Goal: Task Accomplishment & Management: Use online tool/utility

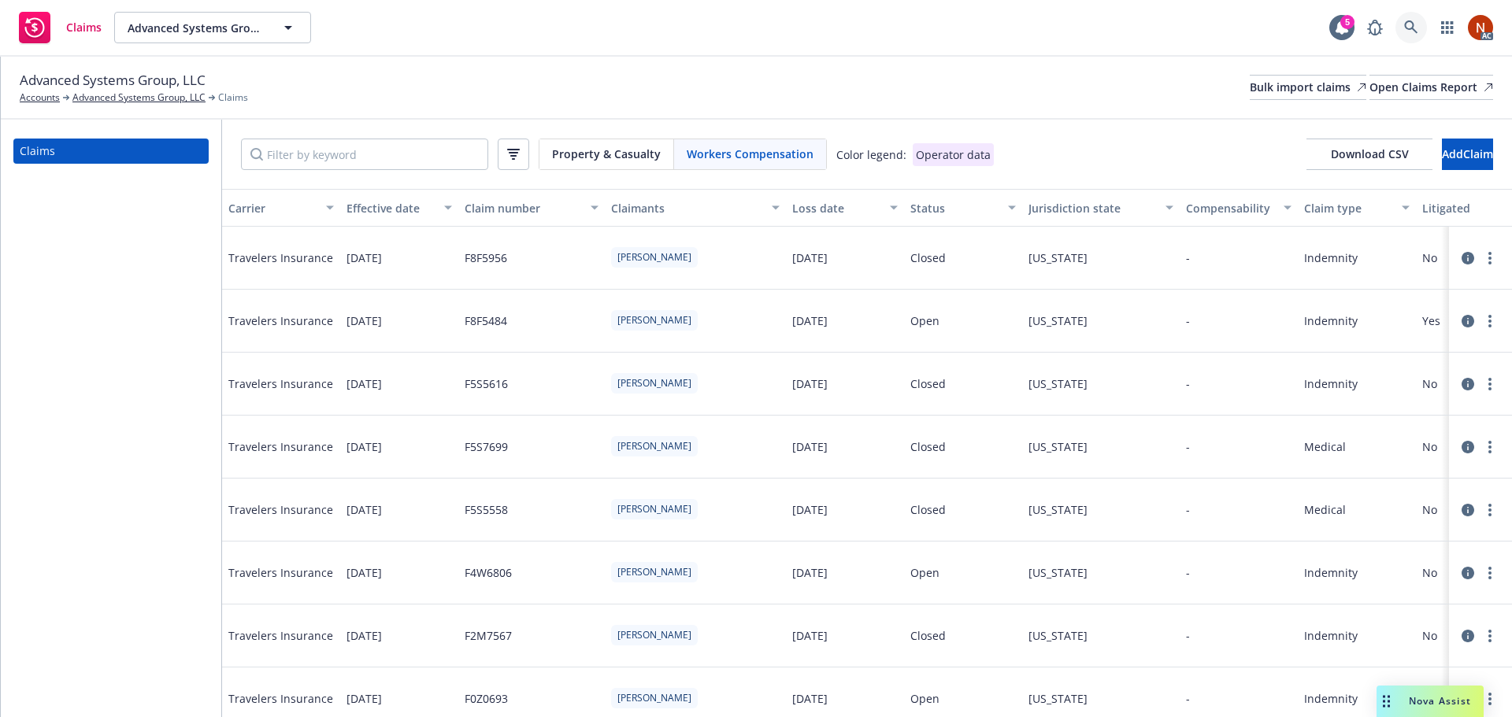
click at [1406, 28] on icon at bounding box center [1411, 27] width 14 height 14
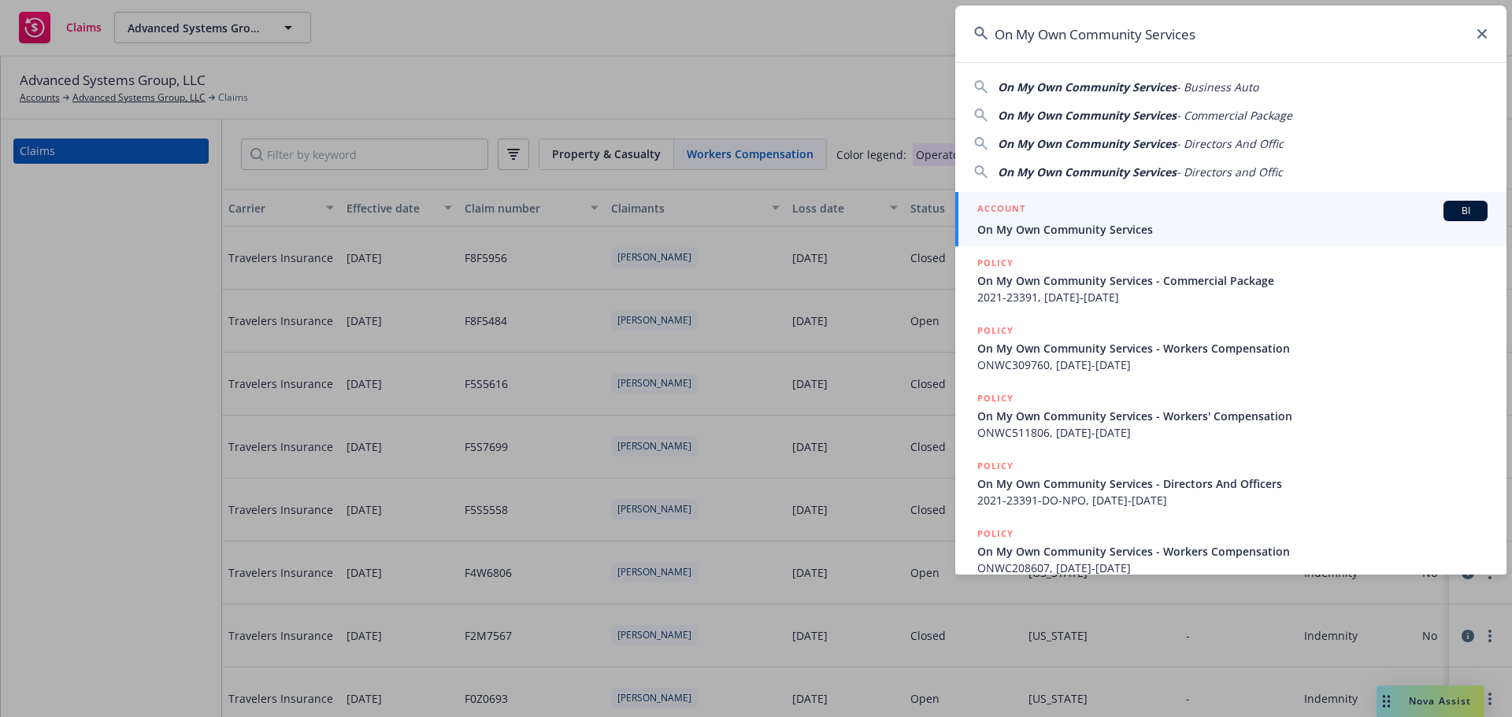
type input "On My Own Community Services"
click at [1204, 210] on div "ACCOUNT BI" at bounding box center [1232, 211] width 510 height 20
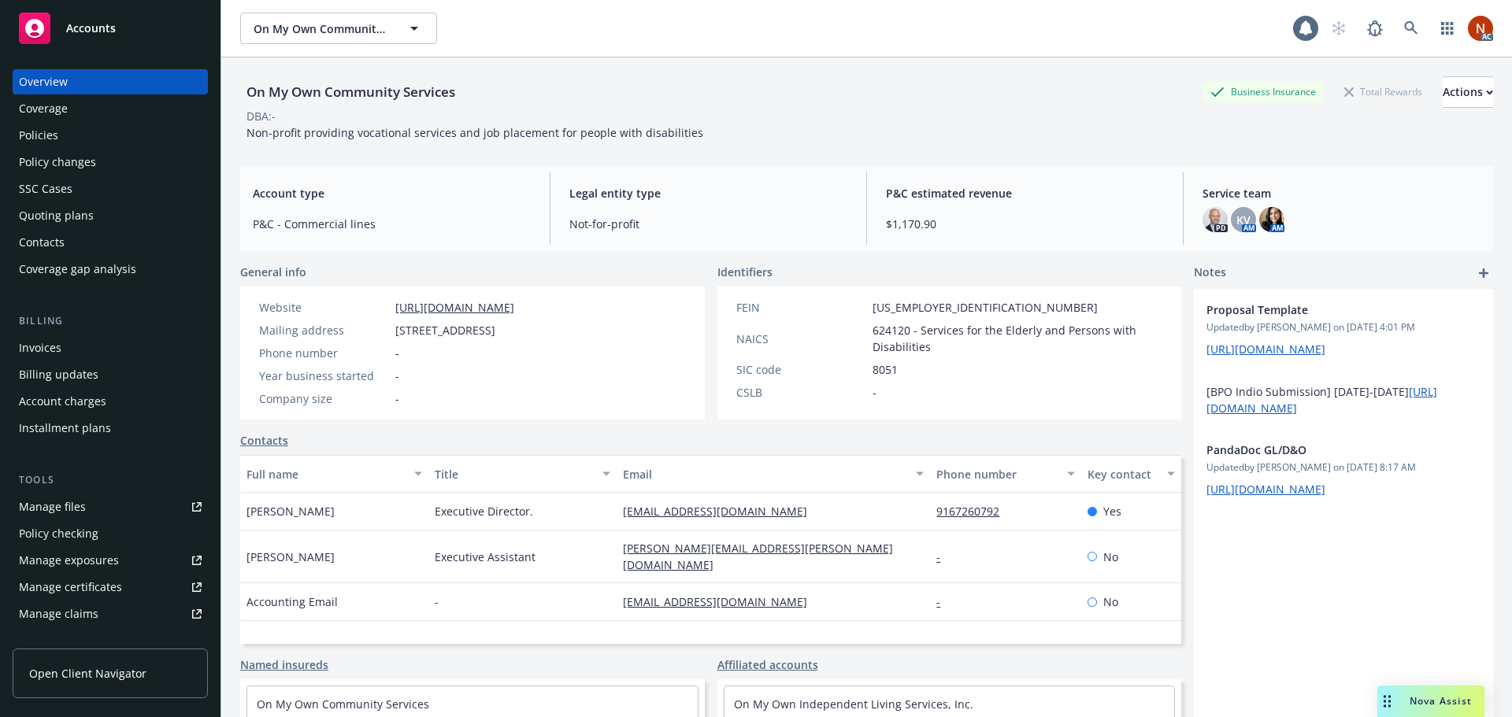
click at [75, 135] on div "Policies" at bounding box center [110, 135] width 183 height 25
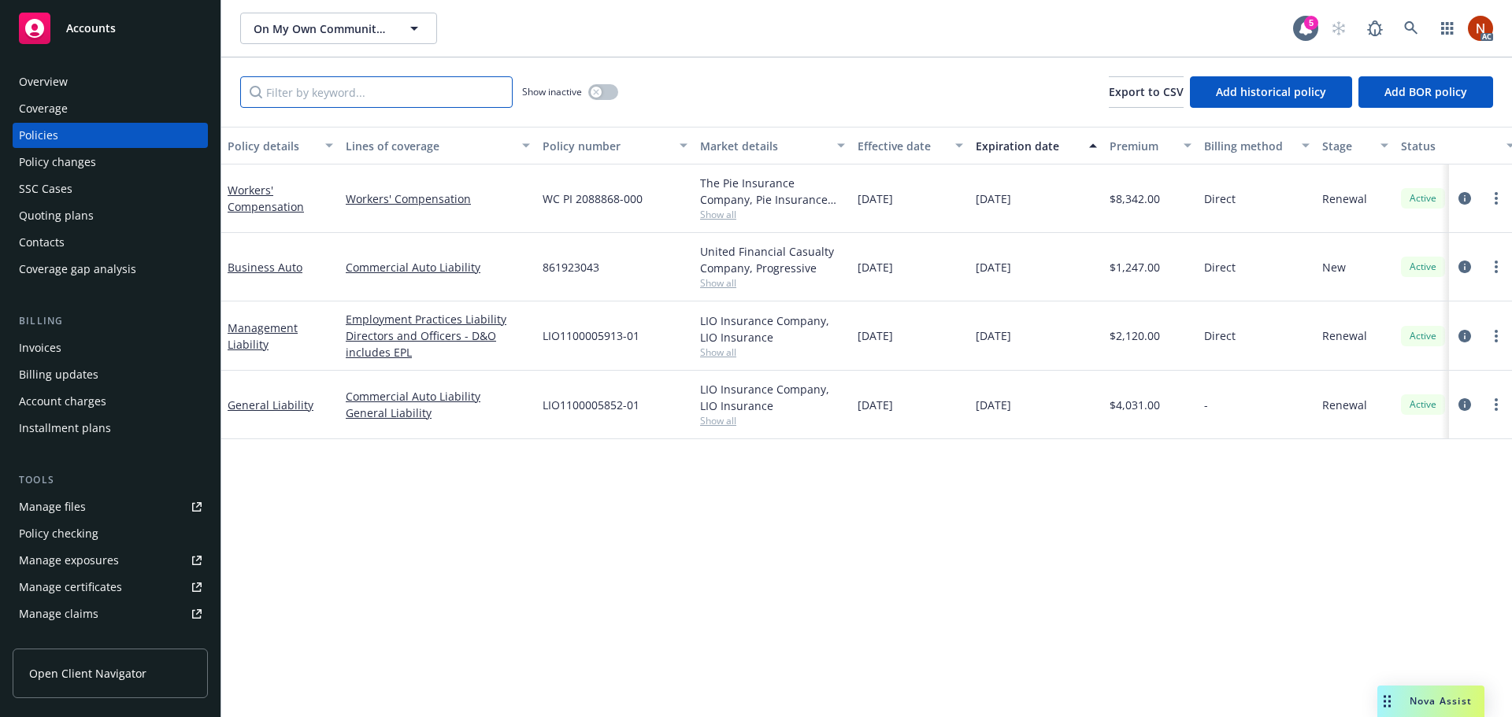
click at [367, 96] on input "Filter by keyword..." at bounding box center [376, 91] width 272 height 31
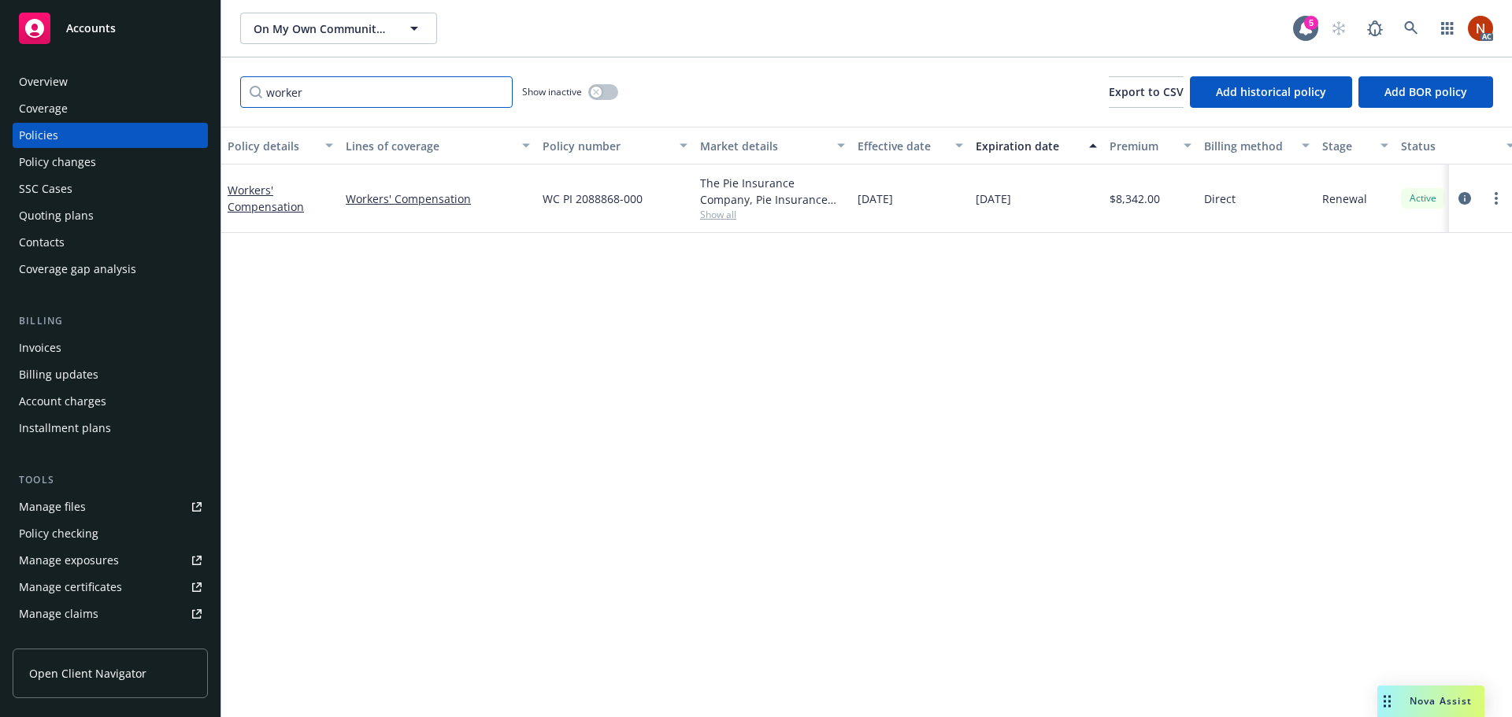
type input "worker"
click at [606, 85] on button "button" at bounding box center [603, 92] width 30 height 16
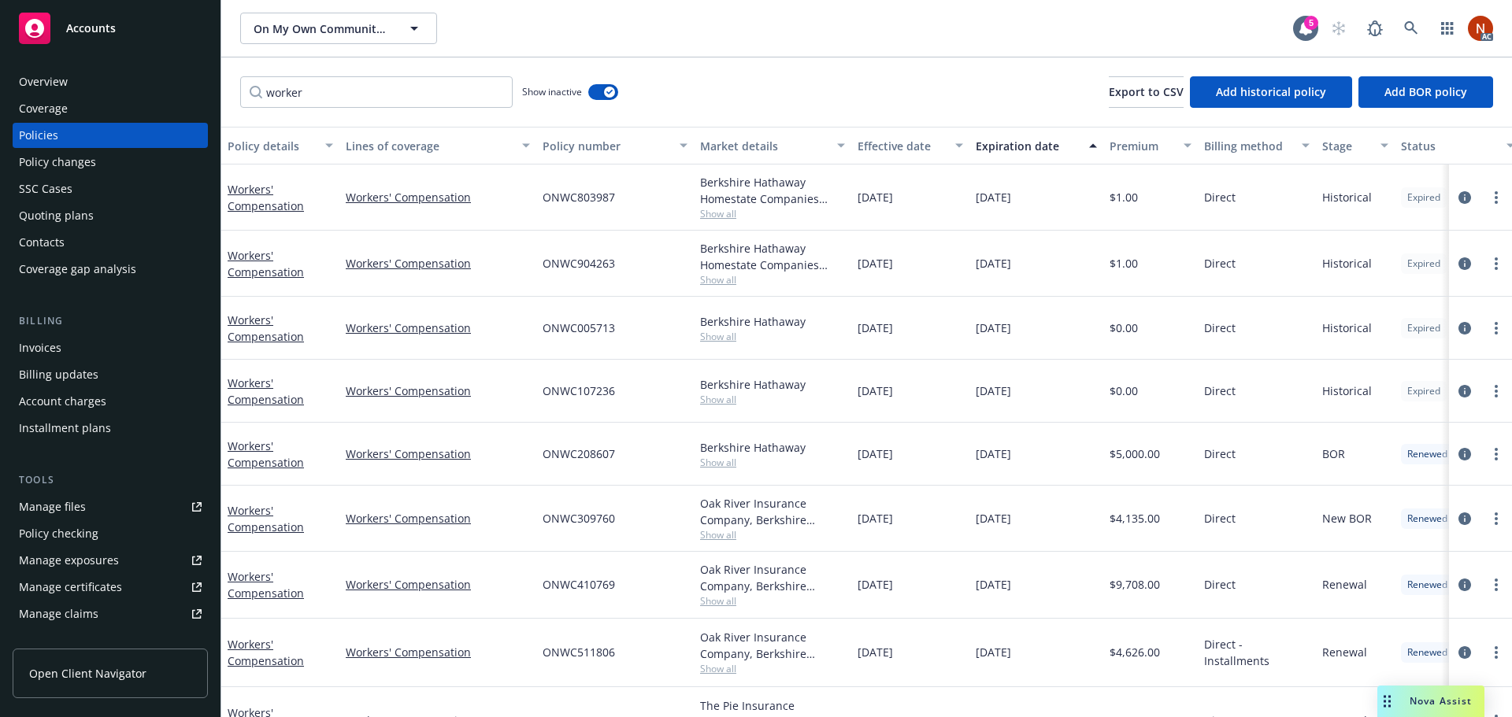
click at [908, 147] on div "Effective date" at bounding box center [901, 146] width 88 height 17
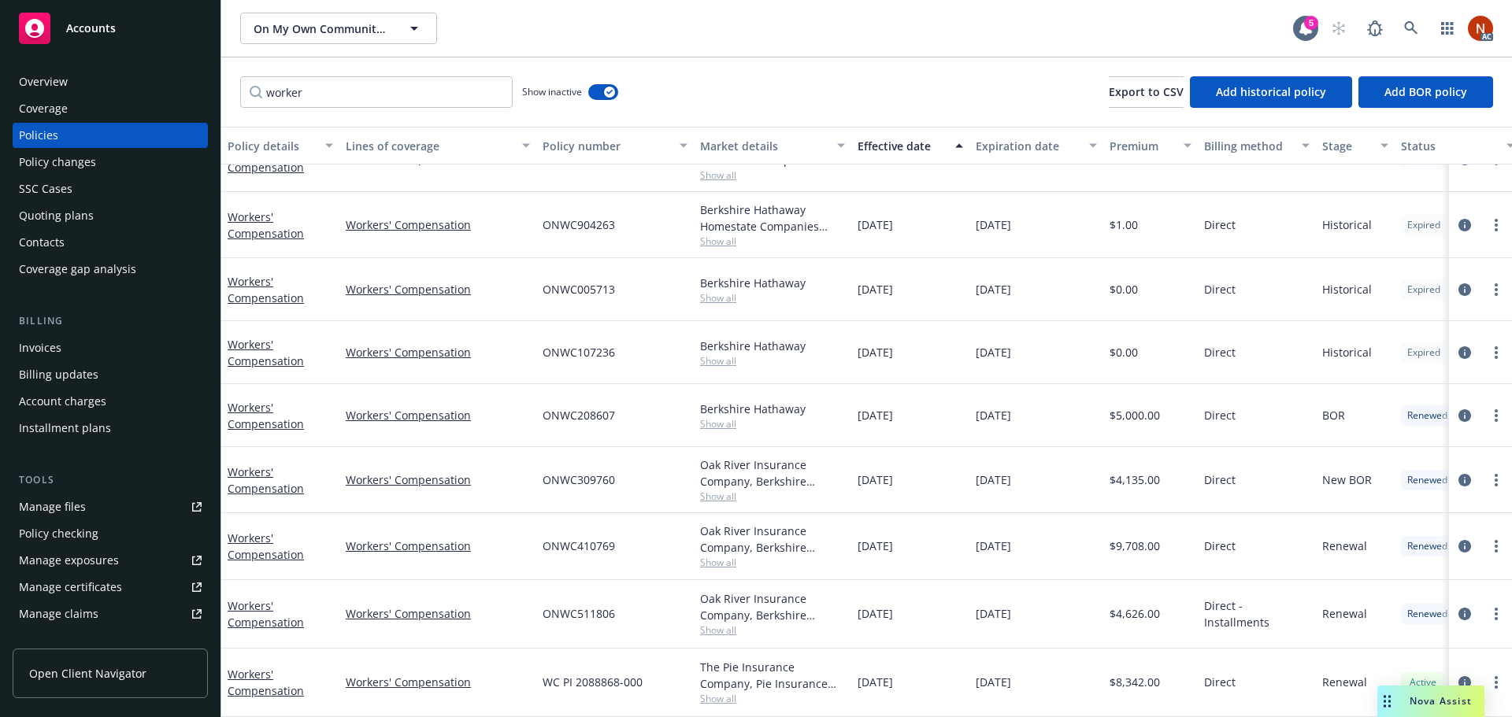
scroll to position [50, 0]
drag, startPoint x: 624, startPoint y: 535, endPoint x: 522, endPoint y: 539, distance: 101.7
click at [522, 539] on div "Workers' Compensation Workers' Compensation ONWC410769 Oak River Insurance Comp…" at bounding box center [981, 546] width 1520 height 66
click at [81, 614] on div "Manage claims" at bounding box center [59, 614] width 80 height 25
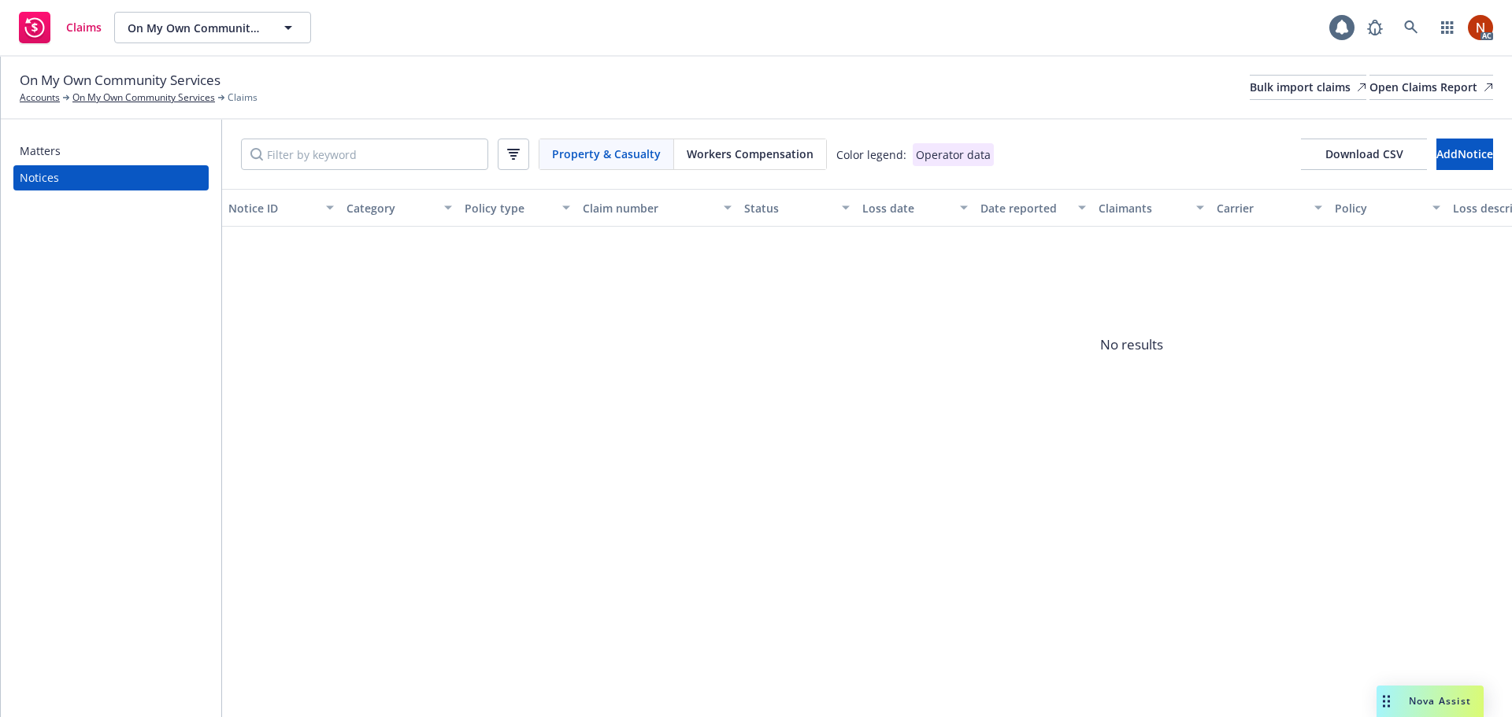
click at [727, 160] on span "Workers Compensation" at bounding box center [750, 154] width 127 height 17
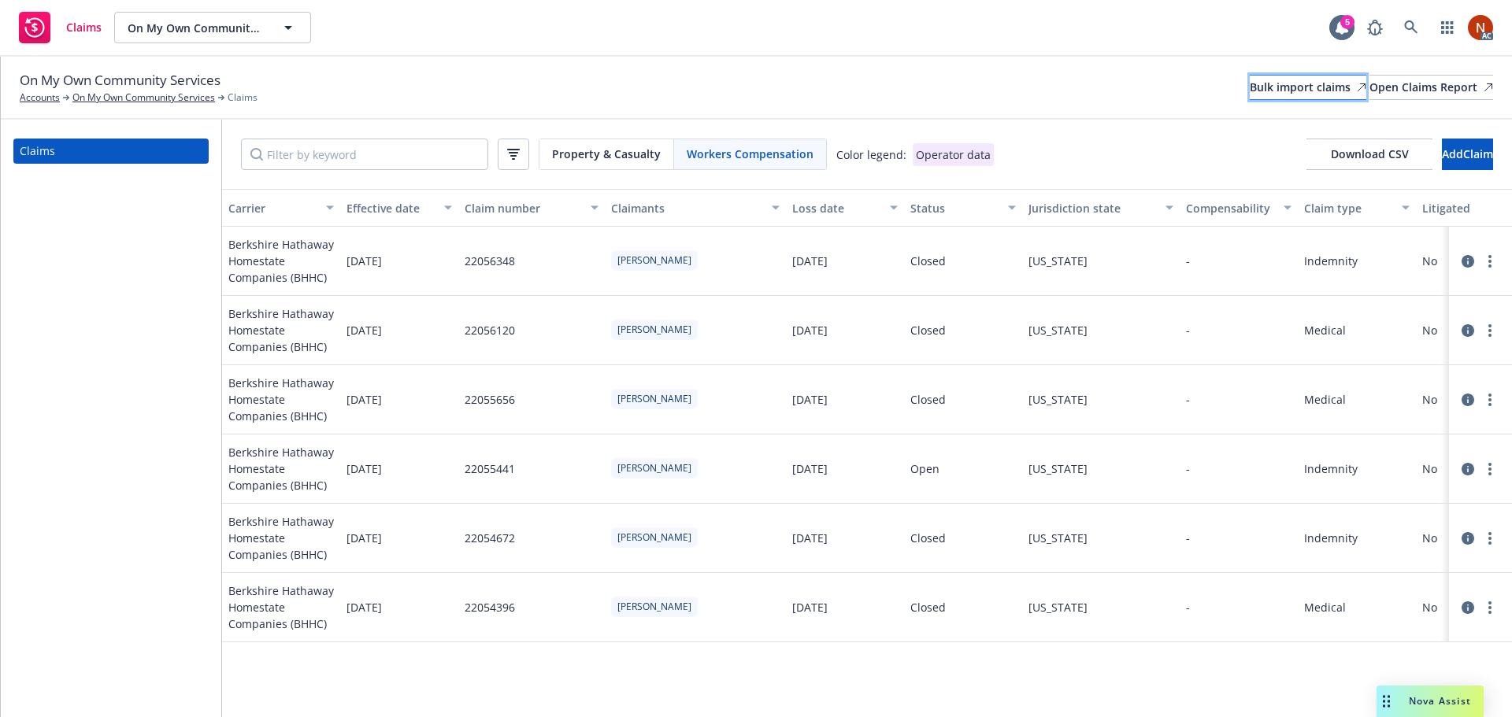
click at [1249, 81] on div "Bulk import claims" at bounding box center [1307, 88] width 117 height 24
click at [1249, 87] on div "Bulk import claims" at bounding box center [1307, 88] width 117 height 24
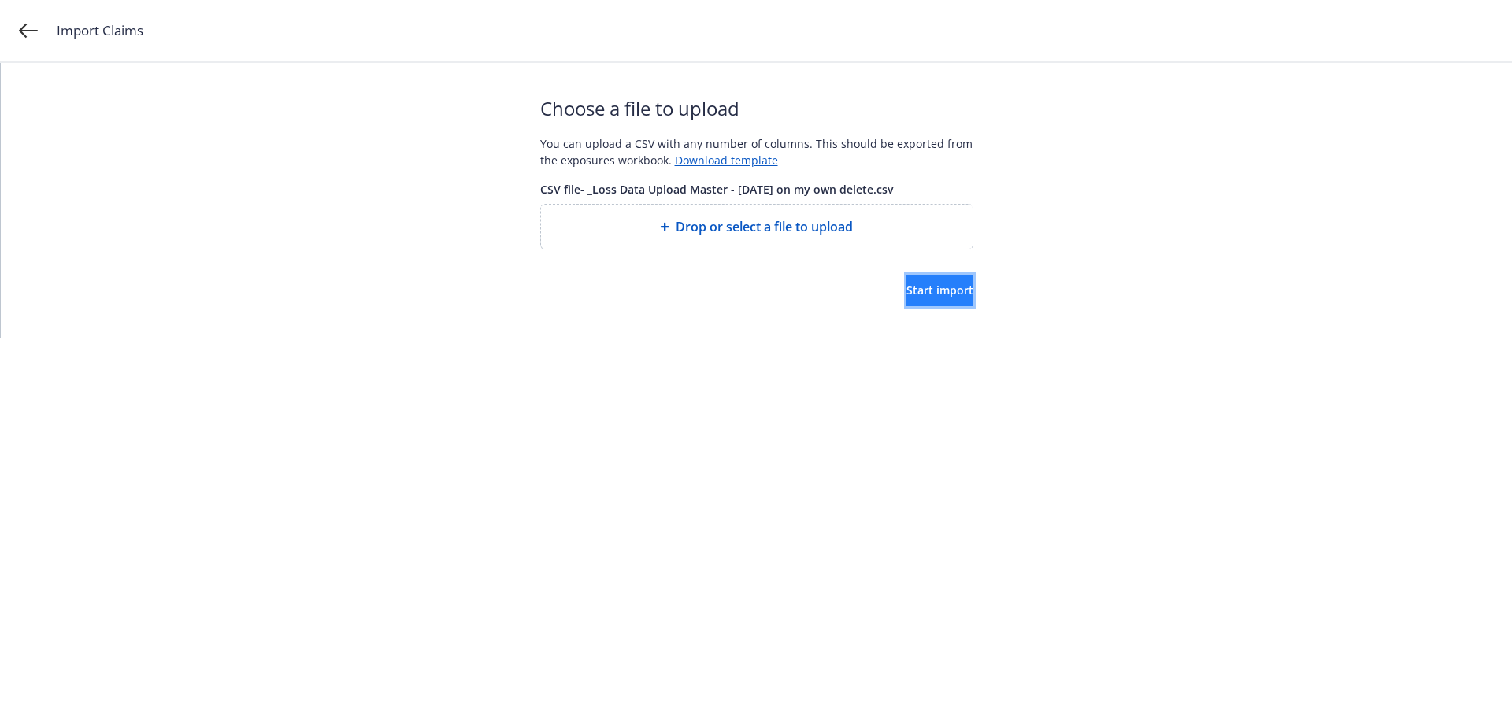
click at [906, 292] on span "Start import" at bounding box center [939, 290] width 67 height 15
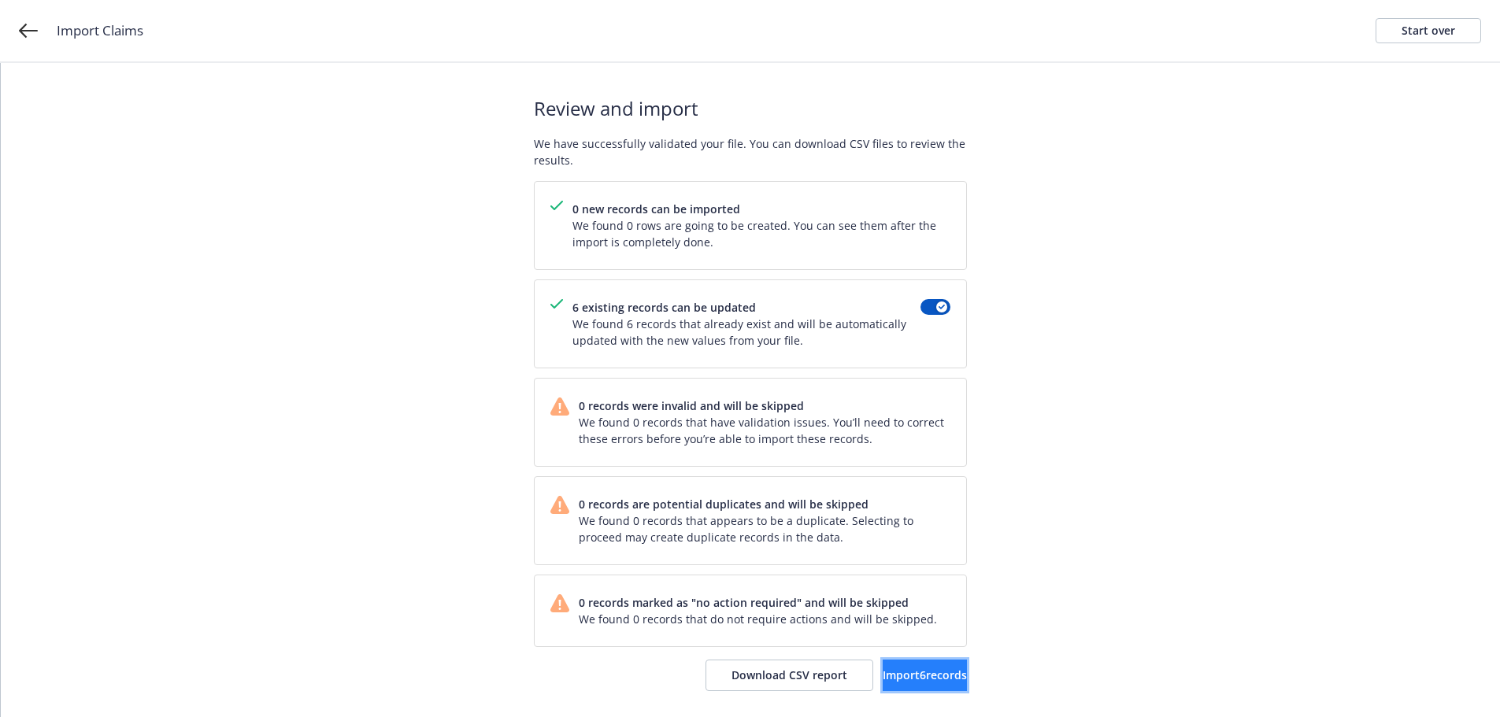
click at [883, 662] on button "Import 6 records" at bounding box center [925, 675] width 84 height 31
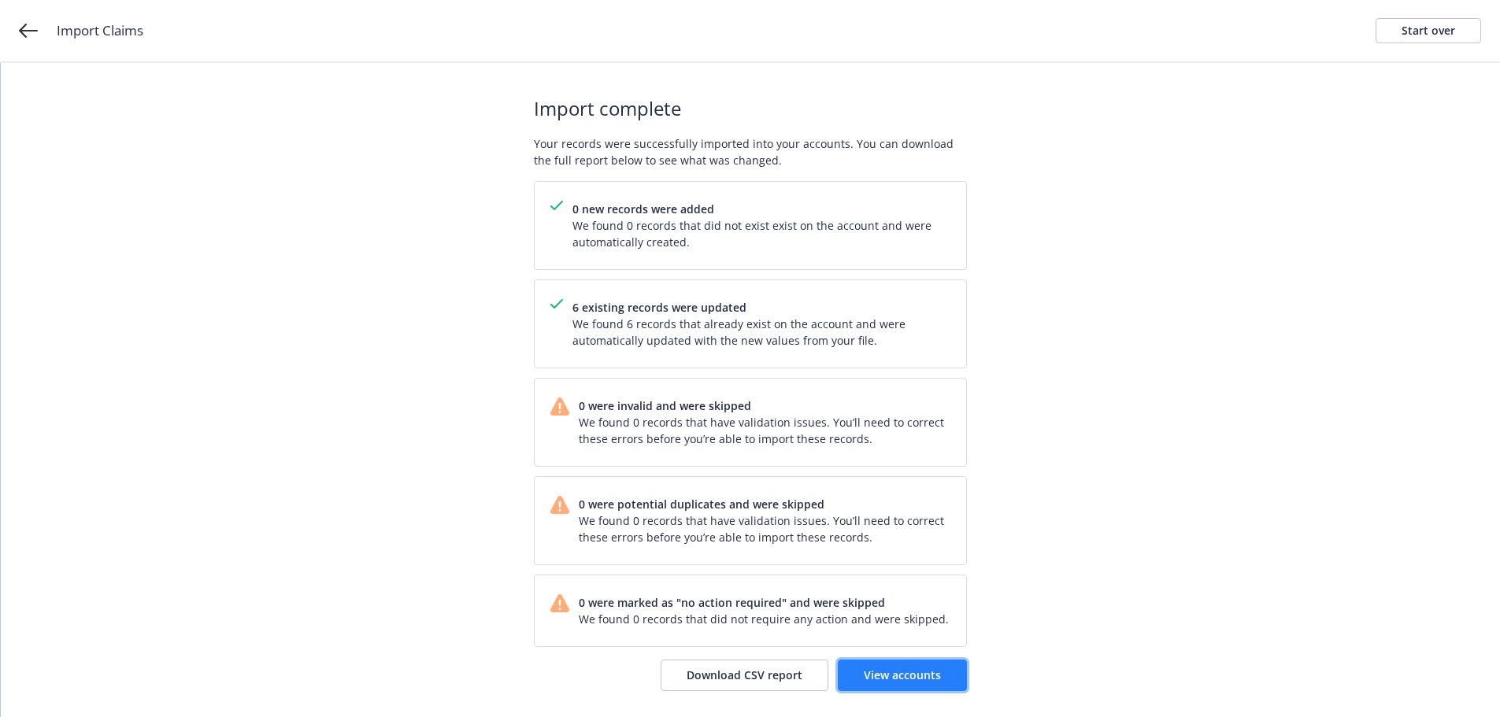
click at [901, 670] on span "View accounts" at bounding box center [902, 675] width 77 height 15
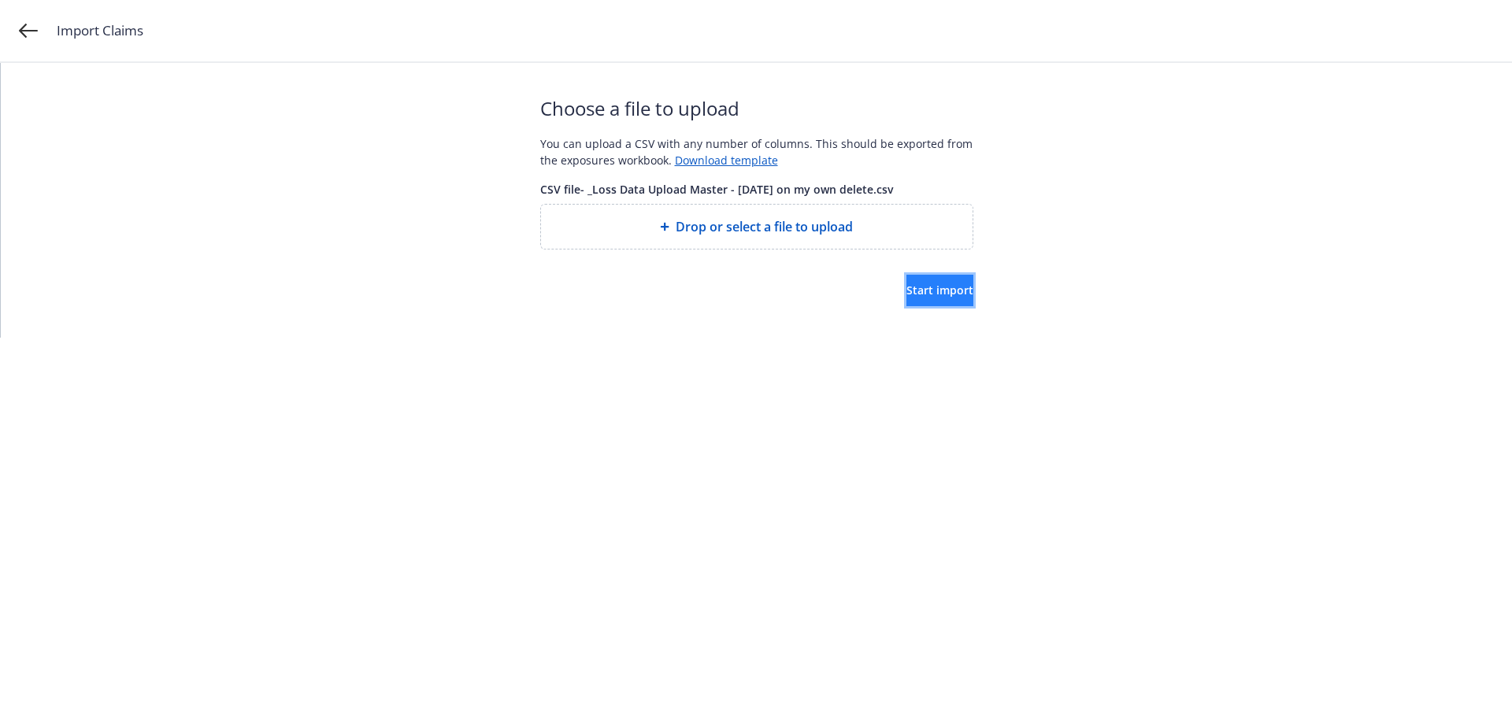
click at [906, 291] on span "Start import" at bounding box center [939, 290] width 67 height 15
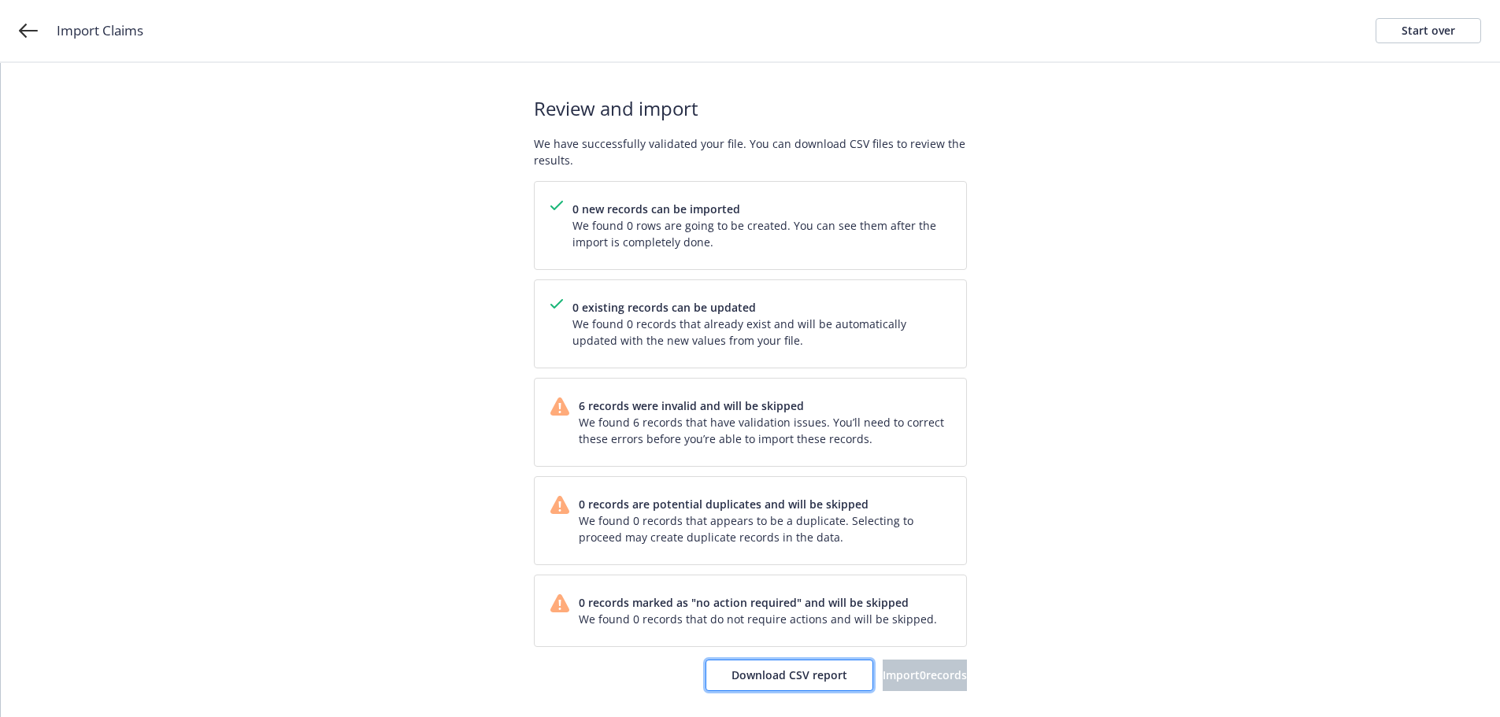
click at [757, 673] on span "Download CSV report" at bounding box center [789, 675] width 116 height 15
